Goal: Check status: Check status

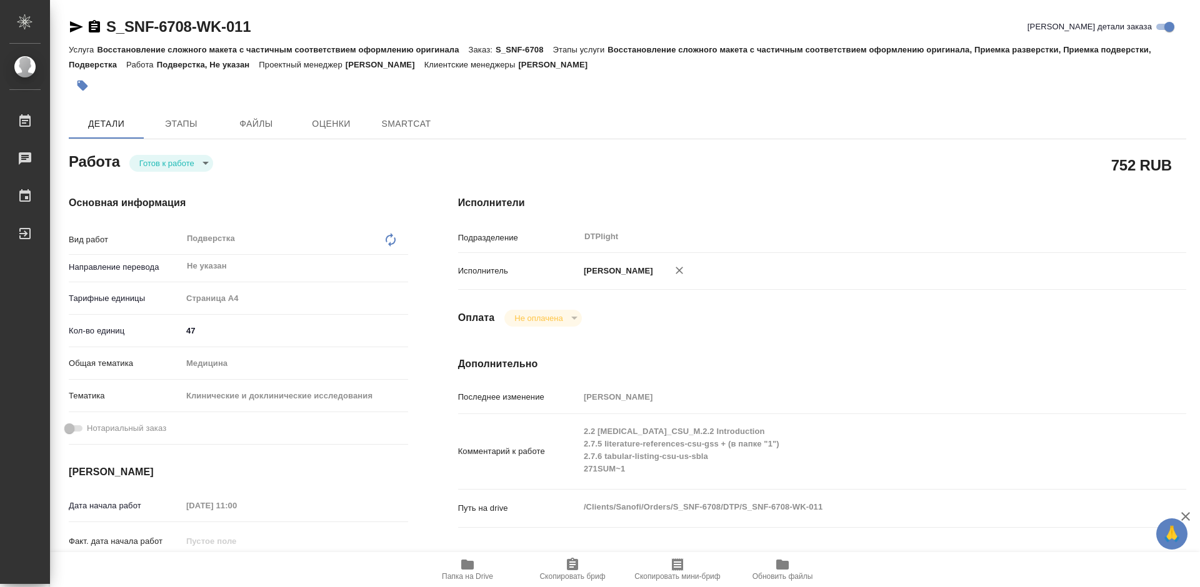
type textarea "x"
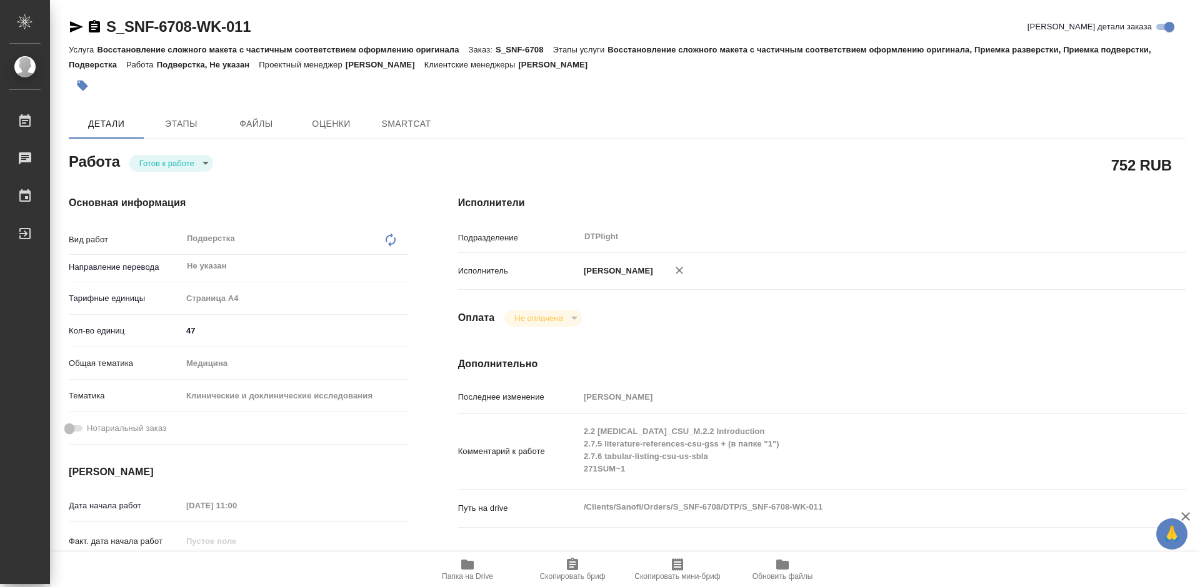
type textarea "x"
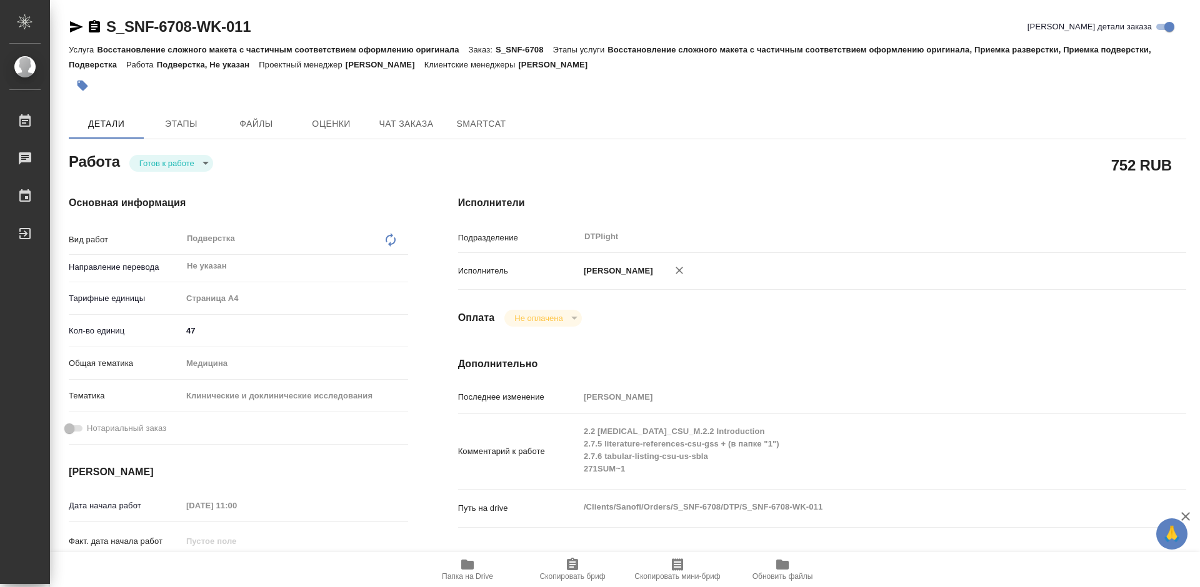
type textarea "x"
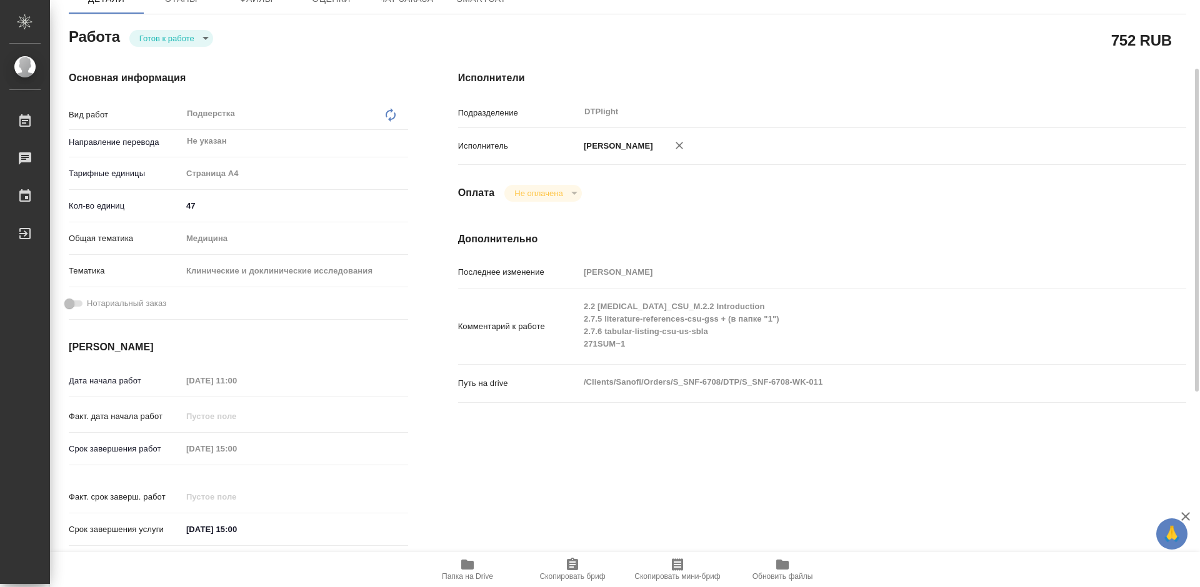
type textarea "x"
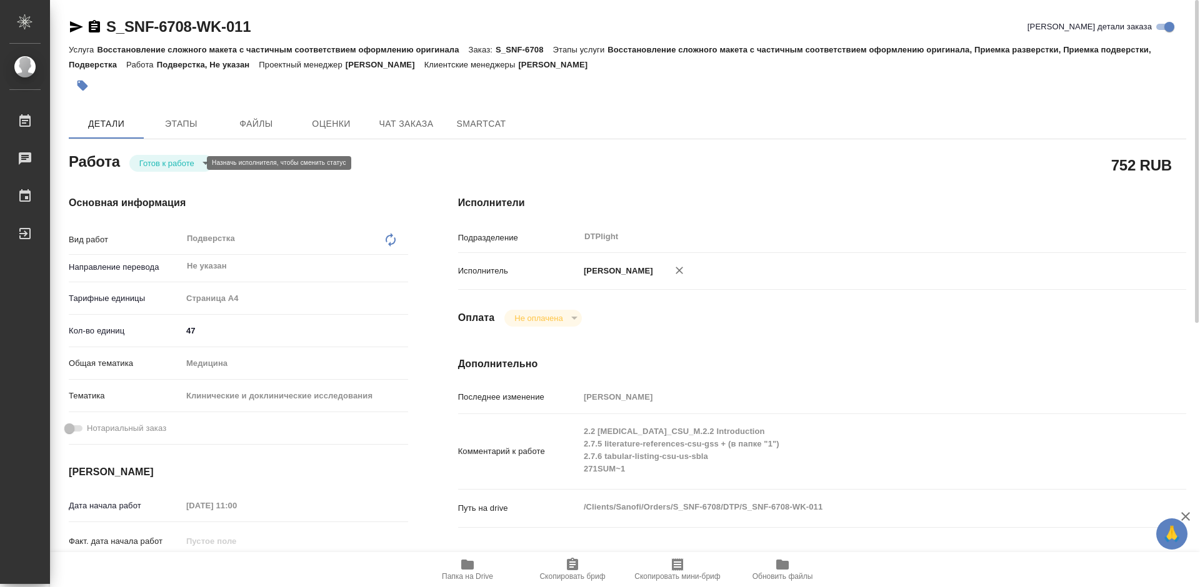
click at [187, 161] on body "🙏 .cls-1 fill:#fff; AWATERA [PERSON_NAME] Работы 0 Чаты График Выйти S_SNF-6708…" at bounding box center [600, 293] width 1200 height 587
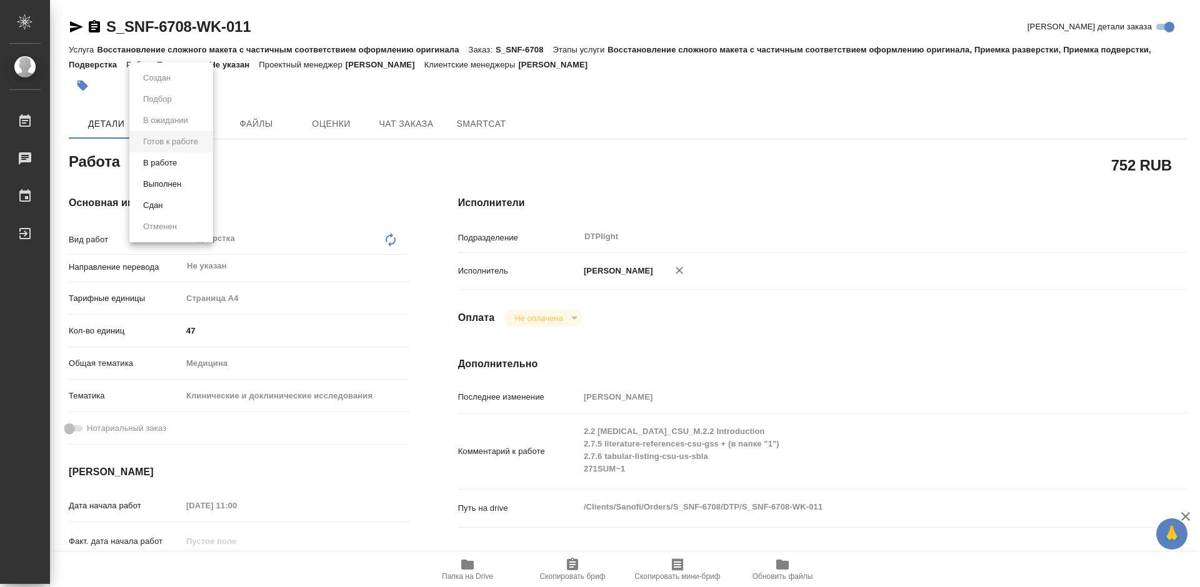
click at [182, 161] on li "В работе" at bounding box center [171, 162] width 84 height 21
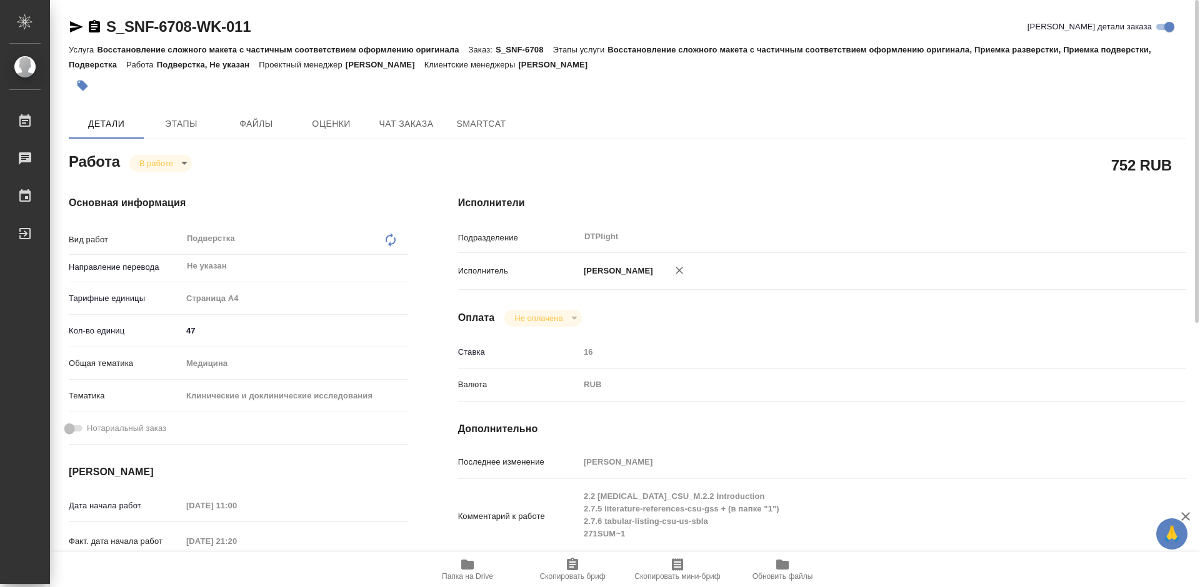
type textarea "x"
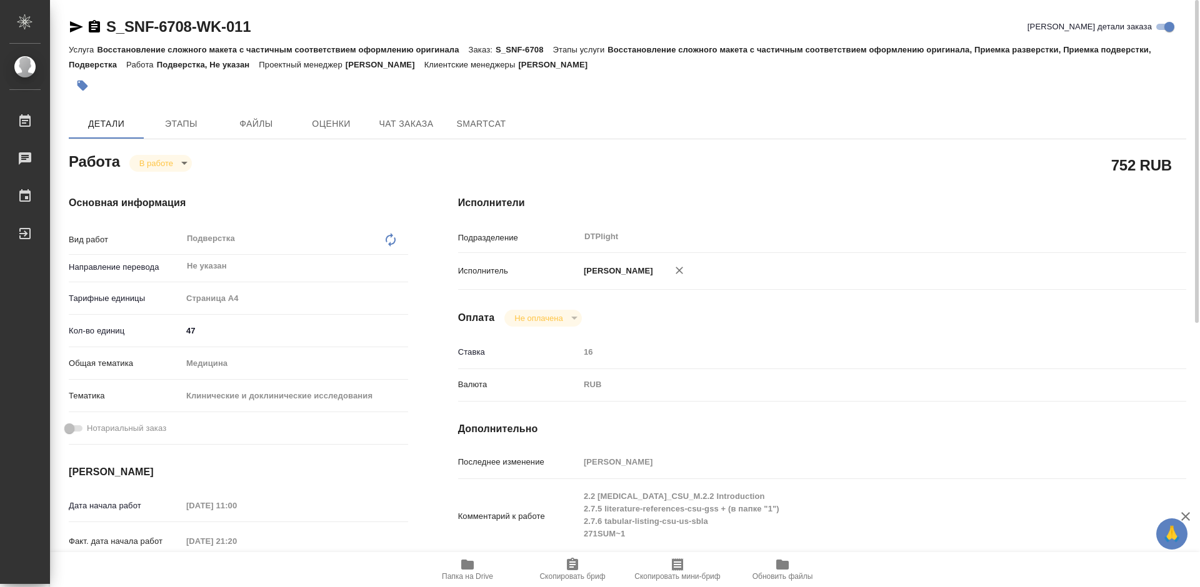
type textarea "x"
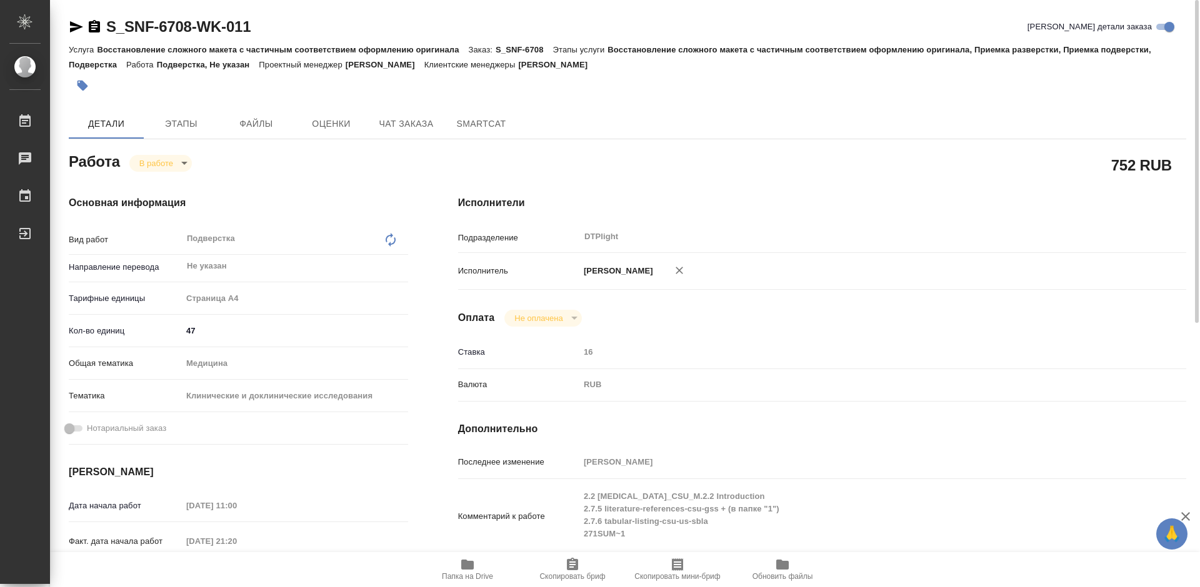
type textarea "x"
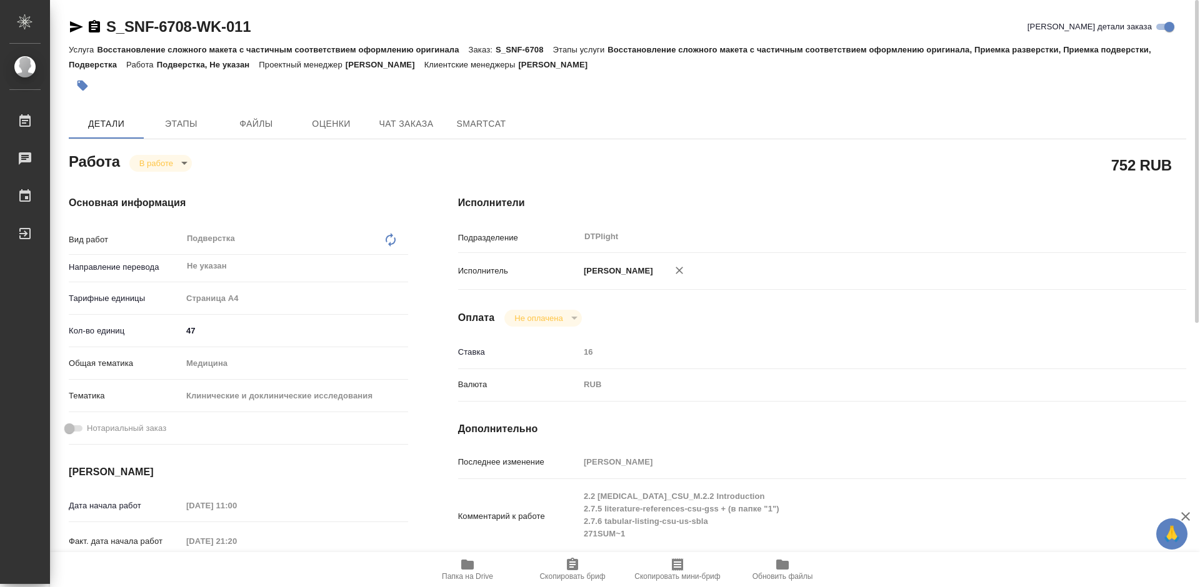
scroll to position [125, 0]
